Goal: Task Accomplishment & Management: Manage account settings

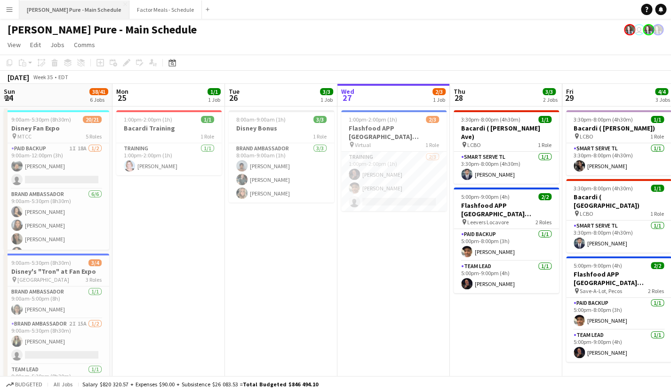
scroll to position [0, 225]
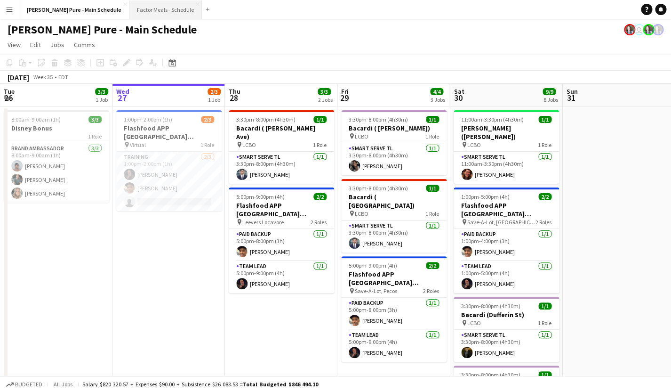
click at [129, 9] on button "Factor Meals - Schedule Close" at bounding box center [165, 9] width 73 height 18
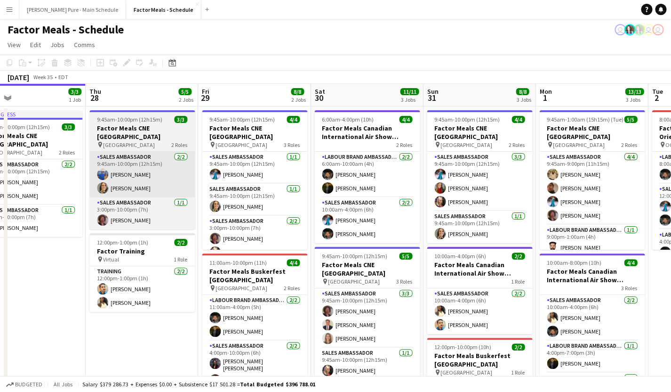
scroll to position [0, 315]
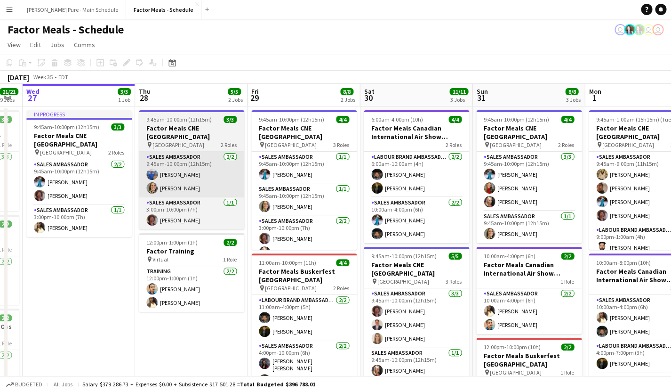
drag, startPoint x: 302, startPoint y: 186, endPoint x: -40, endPoint y: 185, distance: 342.8
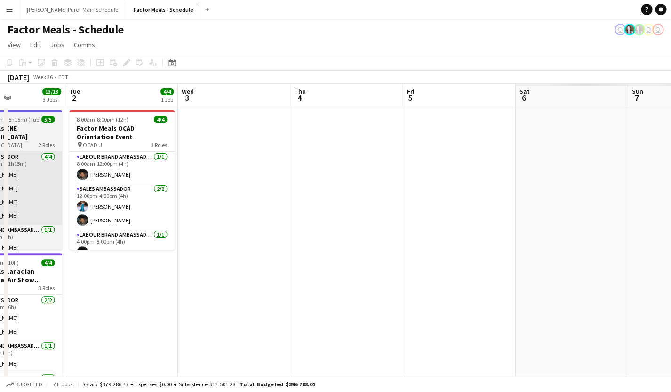
drag, startPoint x: 415, startPoint y: 189, endPoint x: -35, endPoint y: 170, distance: 450.5
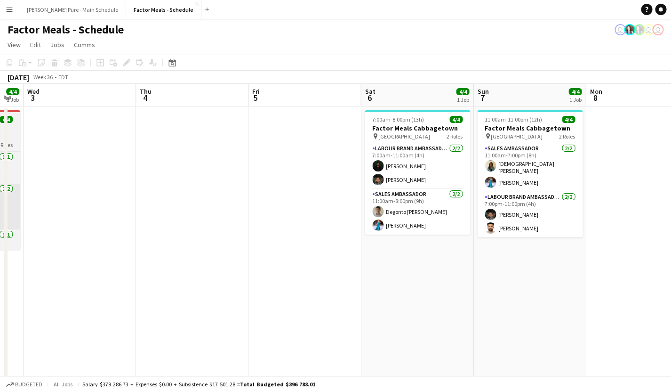
drag, startPoint x: 172, startPoint y: 196, endPoint x: -40, endPoint y: 187, distance: 213.0
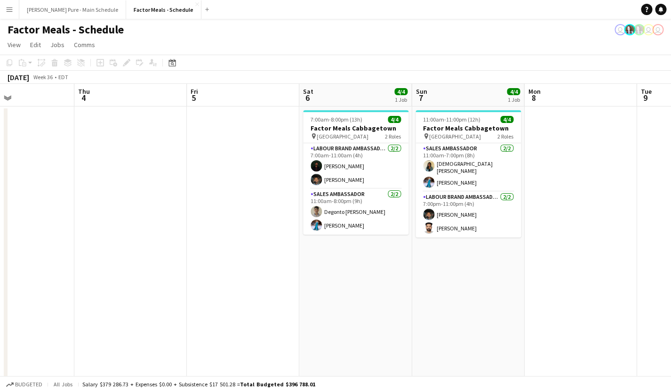
drag, startPoint x: 388, startPoint y: 204, endPoint x: -31, endPoint y: 163, distance: 421.5
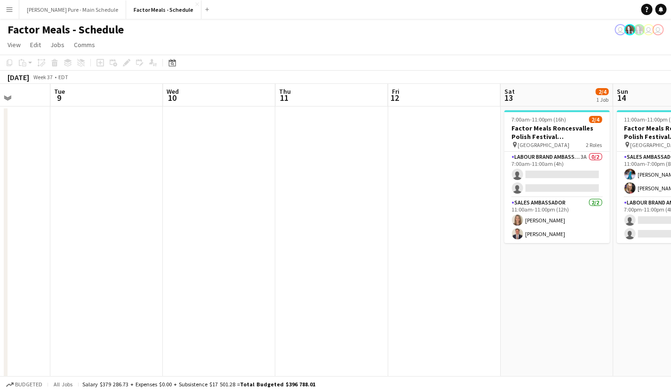
scroll to position [0, 333]
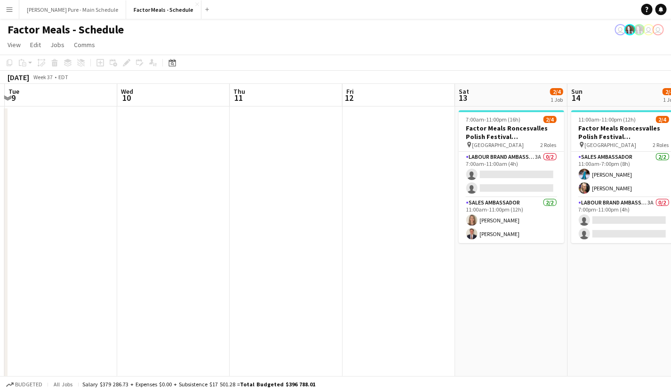
drag, startPoint x: 406, startPoint y: 166, endPoint x: -24, endPoint y: 147, distance: 430.3
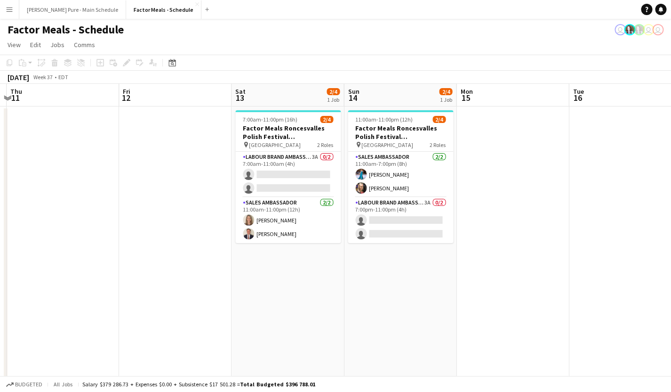
scroll to position [0, 294]
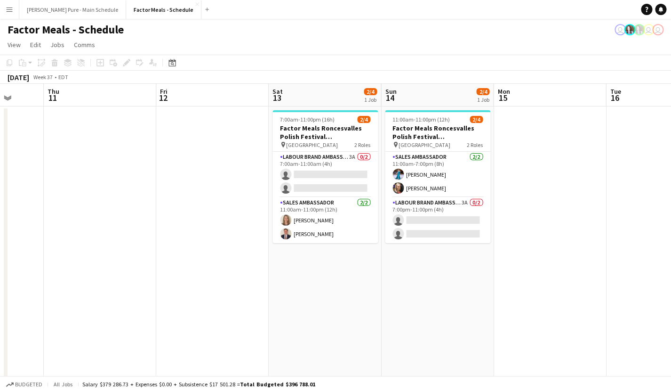
drag, startPoint x: 289, startPoint y: 207, endPoint x: 103, endPoint y: 193, distance: 186.5
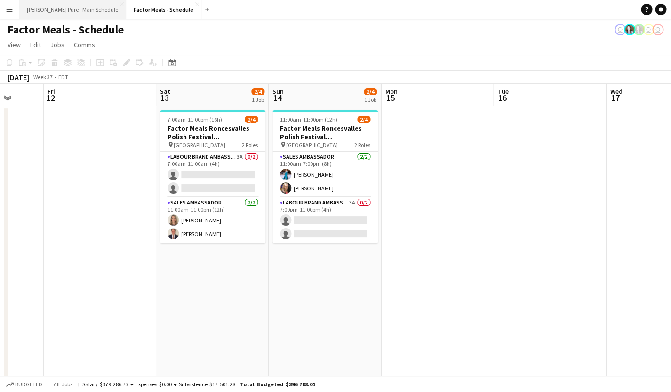
click at [47, 12] on button "[PERSON_NAME] Pure - Main Schedule Close" at bounding box center [72, 9] width 107 height 18
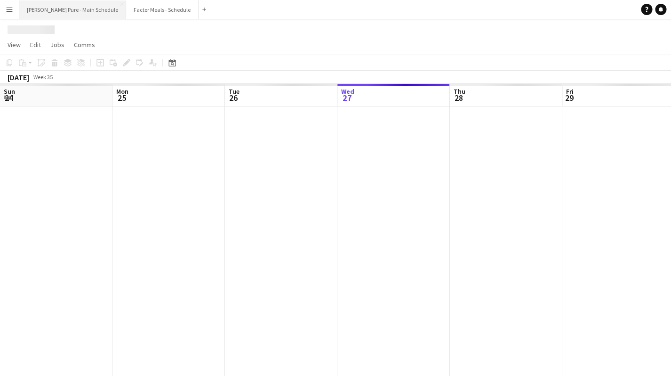
scroll to position [0, 225]
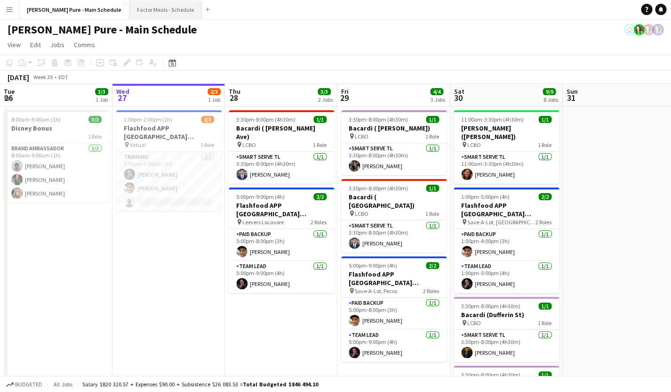
click at [129, 9] on button "Factor Meals - Schedule Close" at bounding box center [165, 9] width 73 height 18
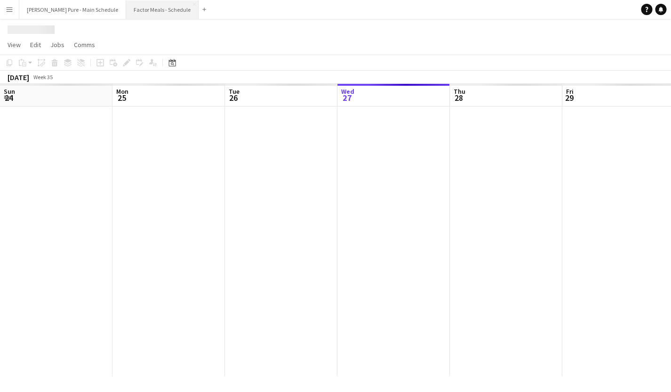
scroll to position [0, 225]
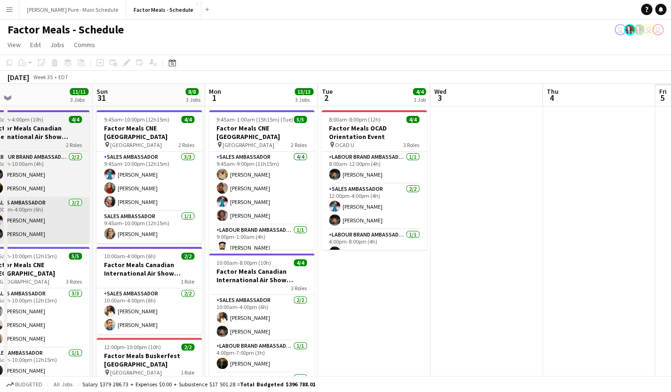
drag, startPoint x: 473, startPoint y: 206, endPoint x: -40, endPoint y: 225, distance: 514.1
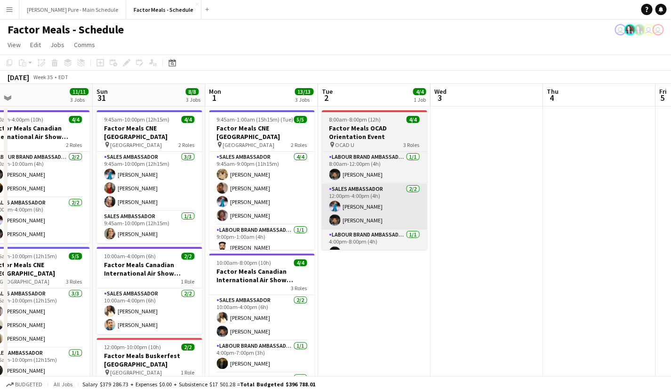
scroll to position [0, 368]
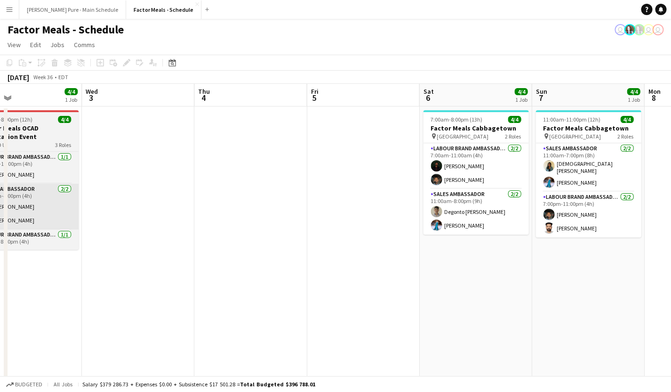
drag, startPoint x: 378, startPoint y: 211, endPoint x: -40, endPoint y: 214, distance: 418.6
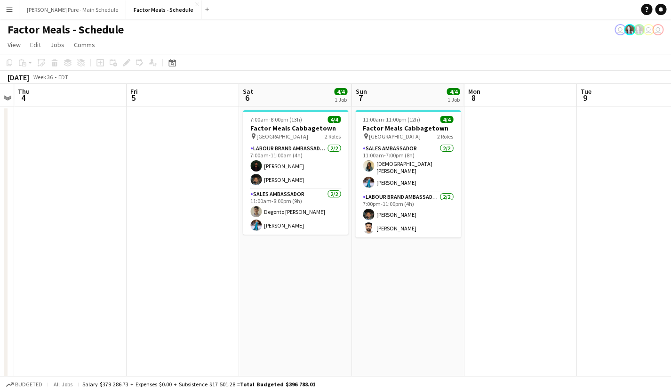
scroll to position [0, 337]
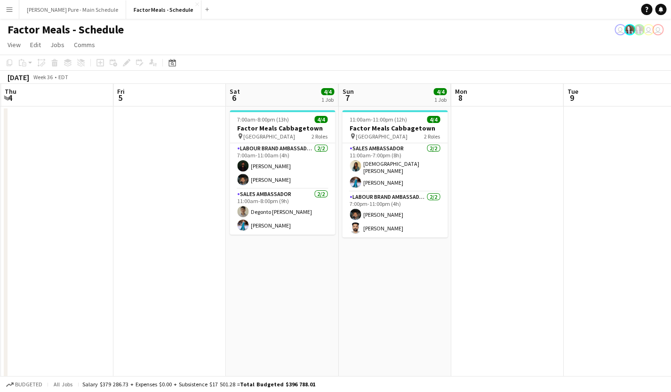
drag, startPoint x: 314, startPoint y: 204, endPoint x: 120, endPoint y: 201, distance: 193.5
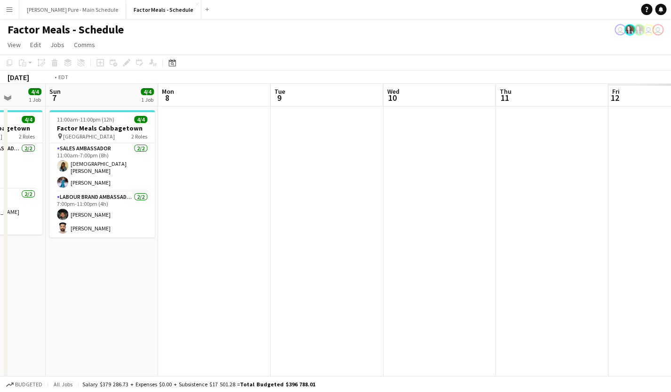
drag, startPoint x: 536, startPoint y: 221, endPoint x: 18, endPoint y: 259, distance: 519.3
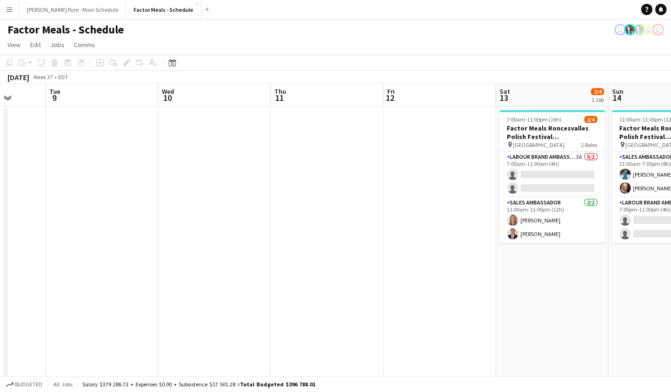
scroll to position [0, 266]
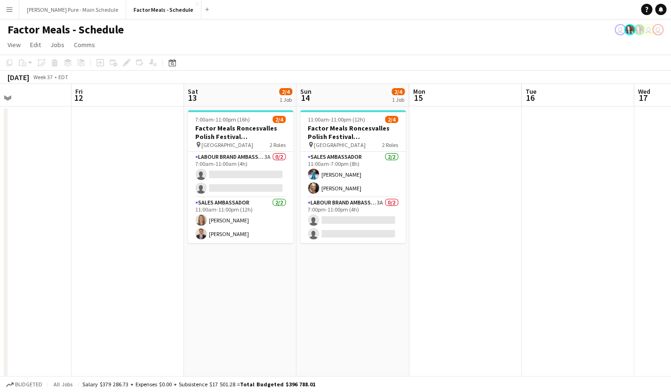
drag, startPoint x: 326, startPoint y: 229, endPoint x: -34, endPoint y: 220, distance: 360.3
click at [327, 205] on app-card-role "Labour Brand Ambassadors 3A 0/2 7:00pm-11:00pm (4h) single-neutral-actions sing…" at bounding box center [352, 220] width 105 height 46
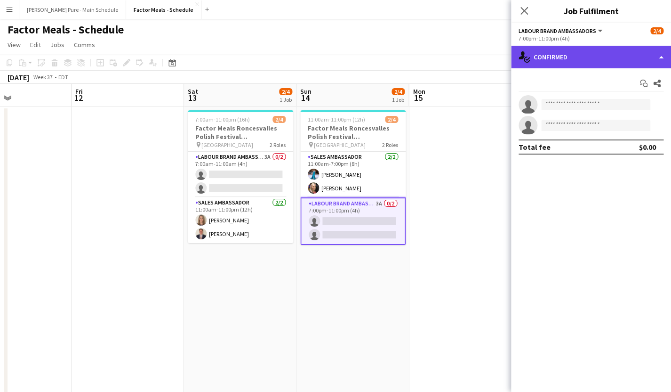
click at [540, 61] on div "single-neutral-actions-check-2 Confirmed" at bounding box center [591, 57] width 160 height 23
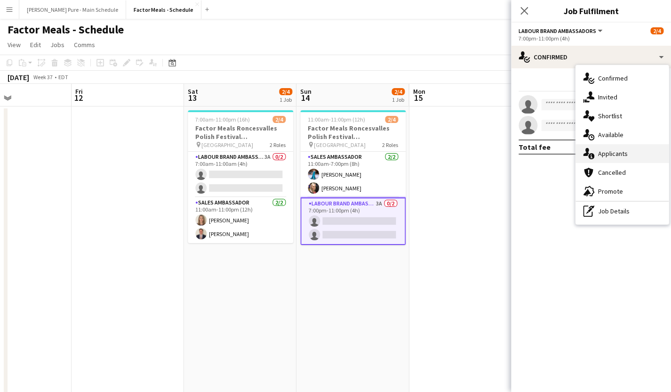
click at [589, 158] on icon at bounding box center [592, 156] width 6 height 6
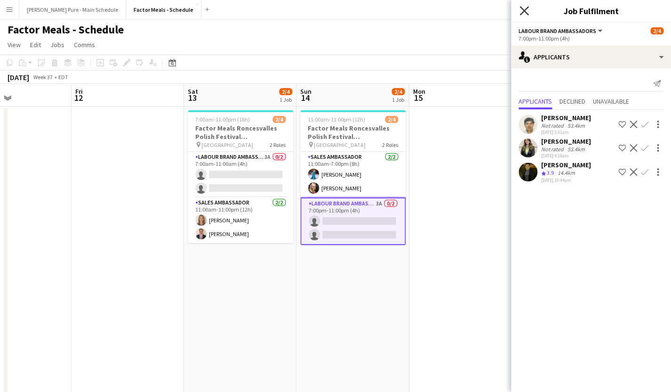
click at [523, 10] on icon "Close pop-in" at bounding box center [524, 10] width 9 height 9
